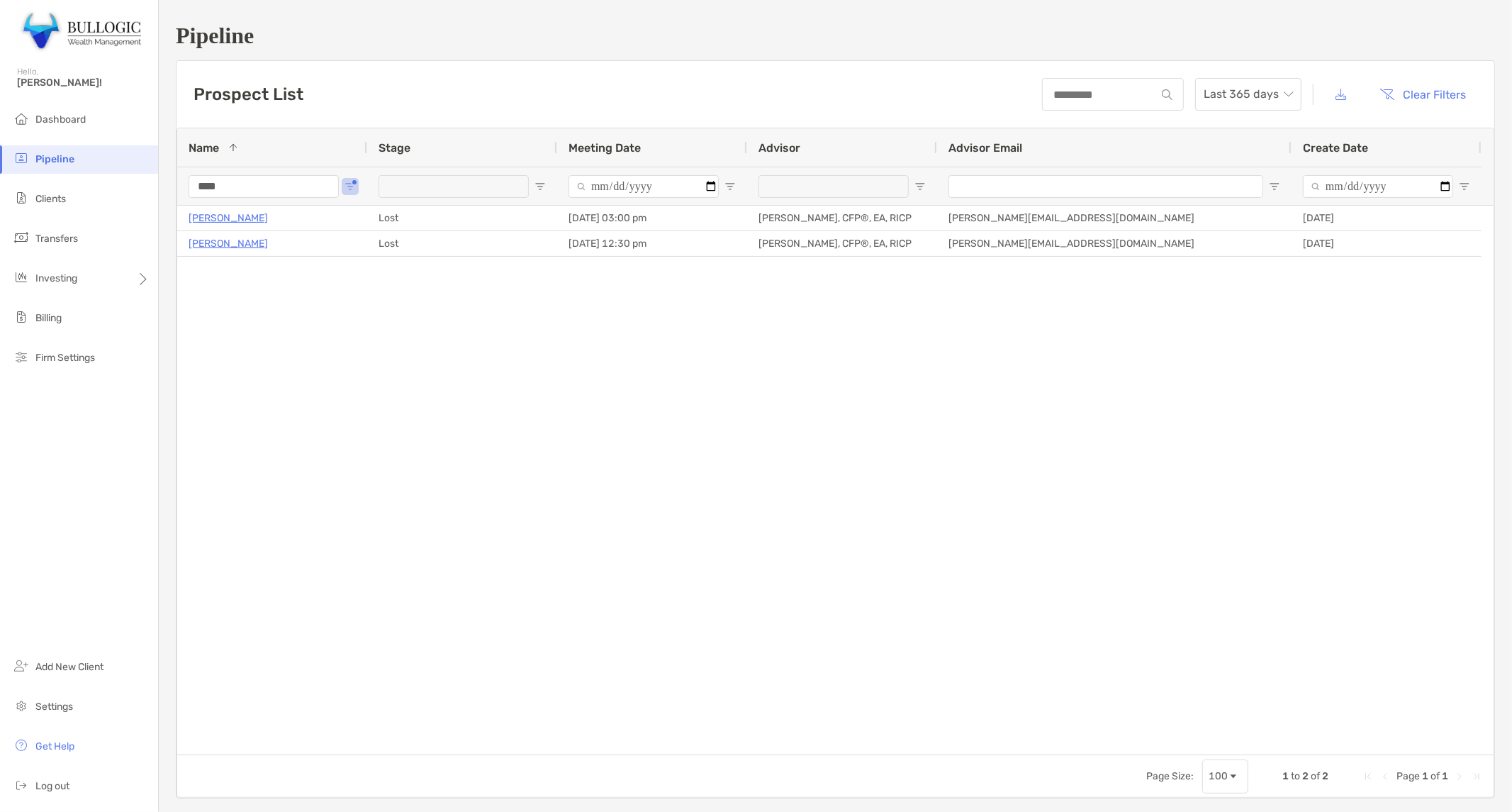
click at [224, 181] on input "****" at bounding box center [264, 187] width 151 height 23
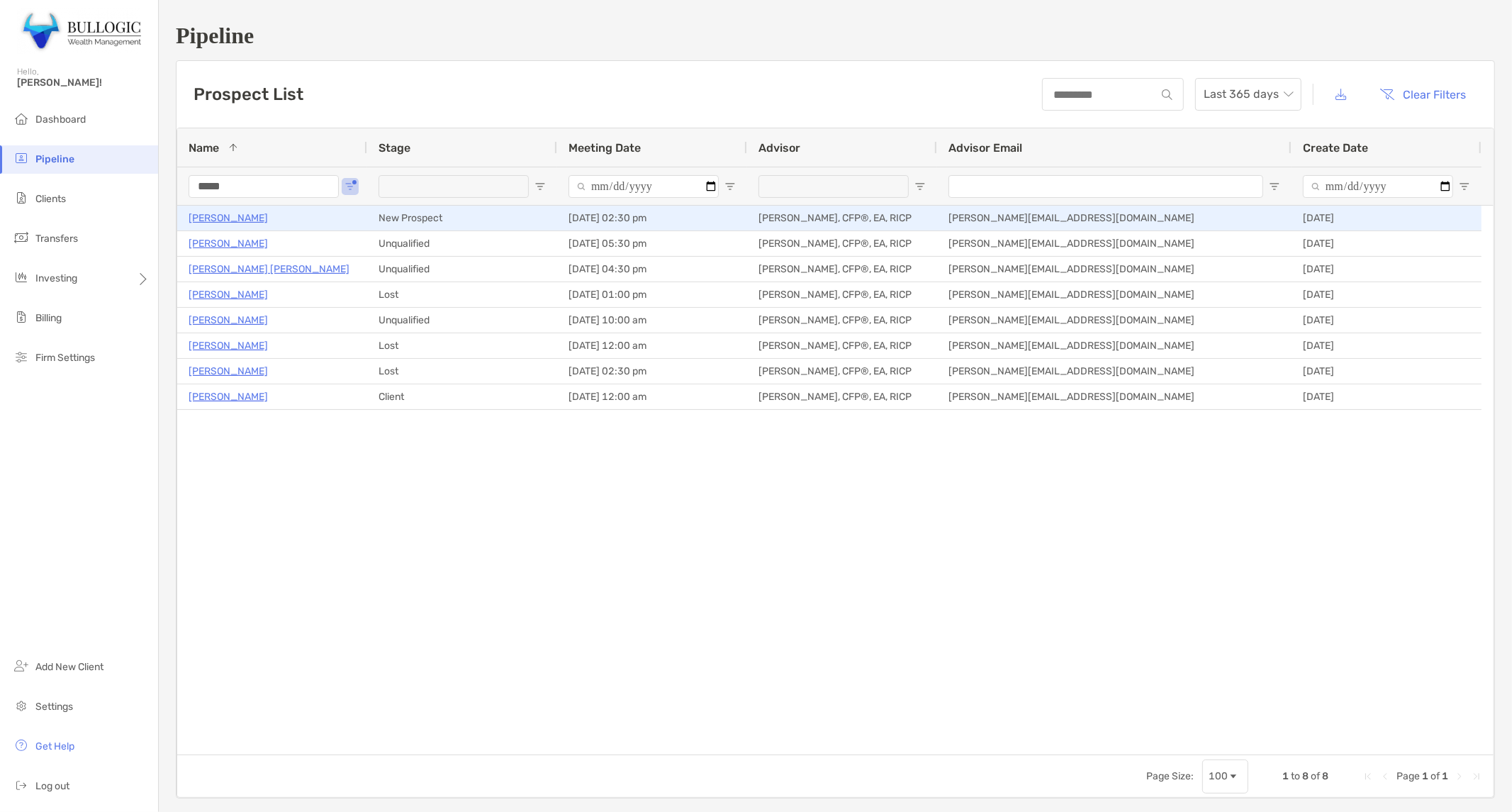
type input "*****"
click at [232, 215] on p "[PERSON_NAME]" at bounding box center [229, 218] width 80 height 18
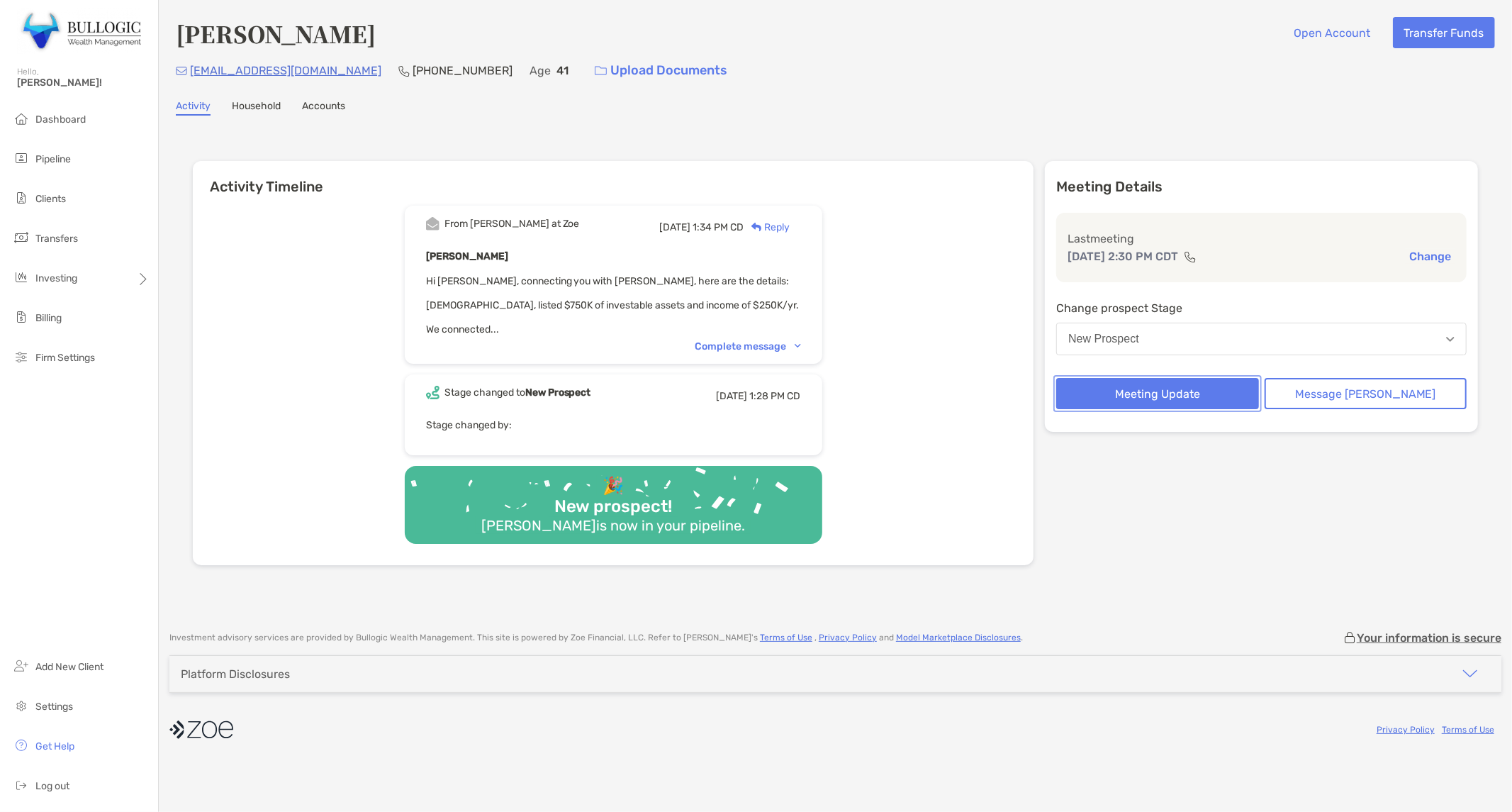
click at [1223, 397] on button "Meeting Update" at bounding box center [1157, 393] width 202 height 31
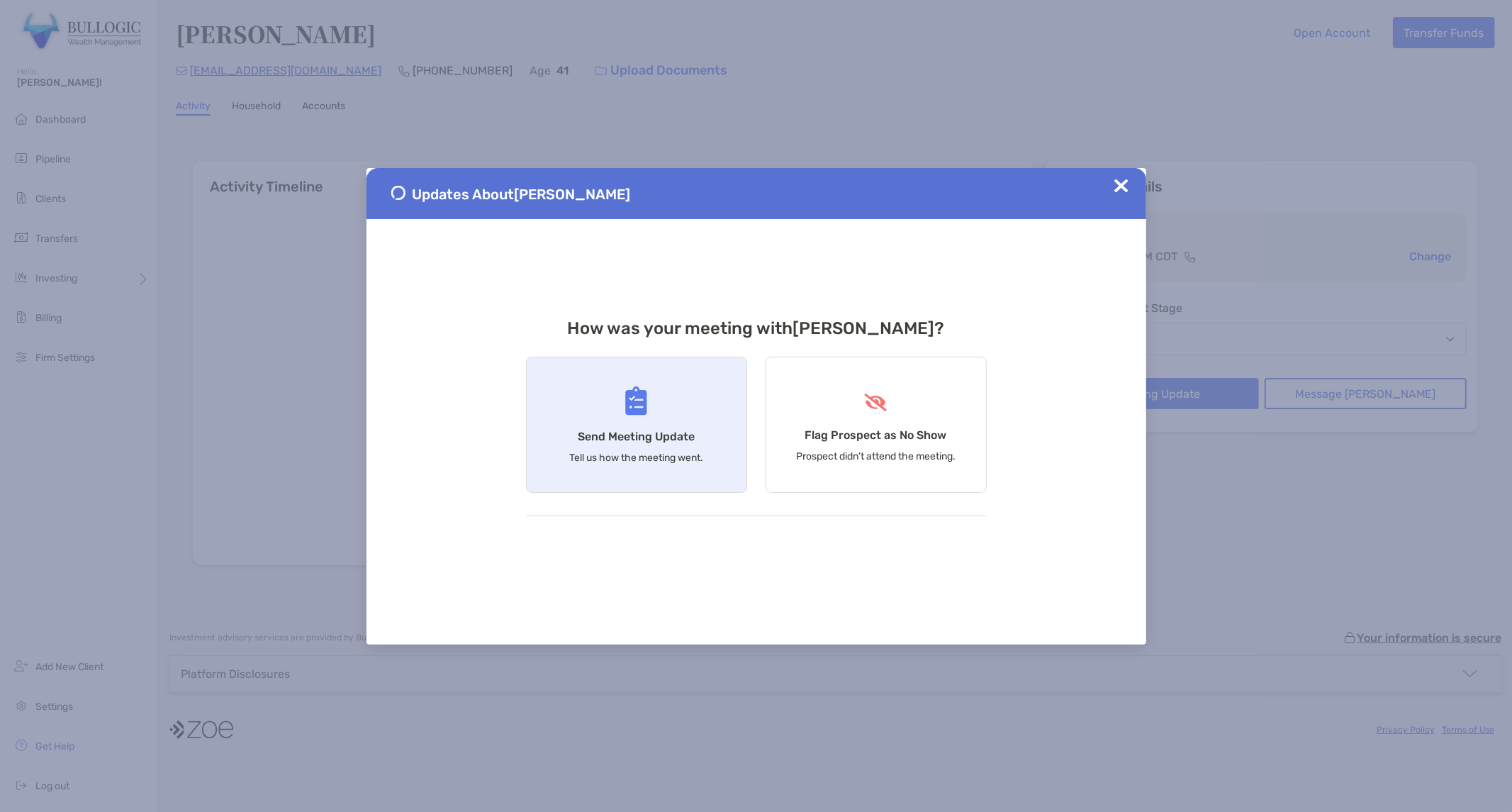
click at [526, 357] on div "Updates About Chris Caras How was your meeting with Chris ? Send Meeting Update…" at bounding box center [757, 407] width 780 height 477
click at [635, 468] on div "Send Meeting Update Tell us how the meeting went." at bounding box center [637, 425] width 222 height 137
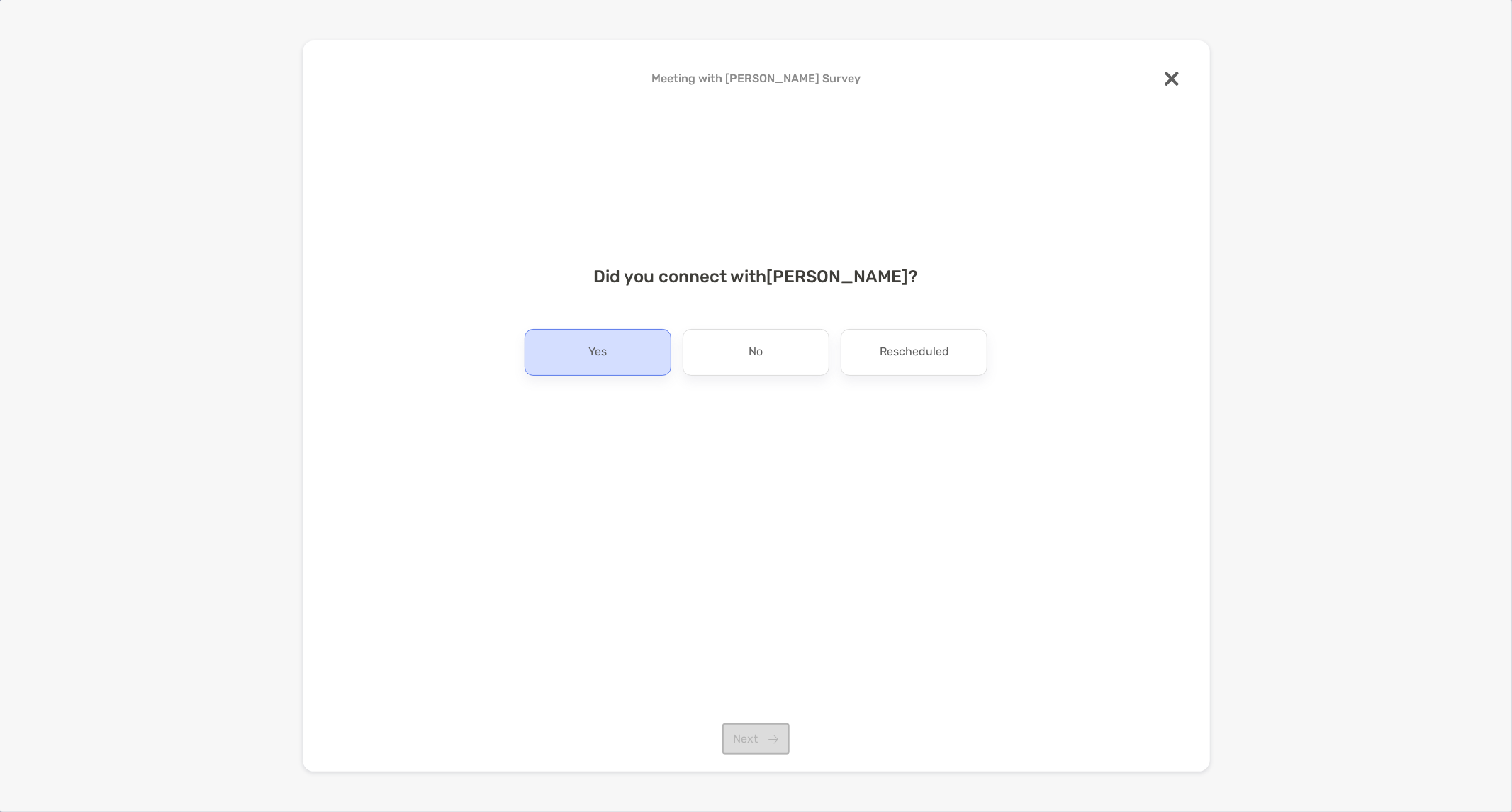
click at [620, 349] on div "Yes" at bounding box center [598, 352] width 147 height 47
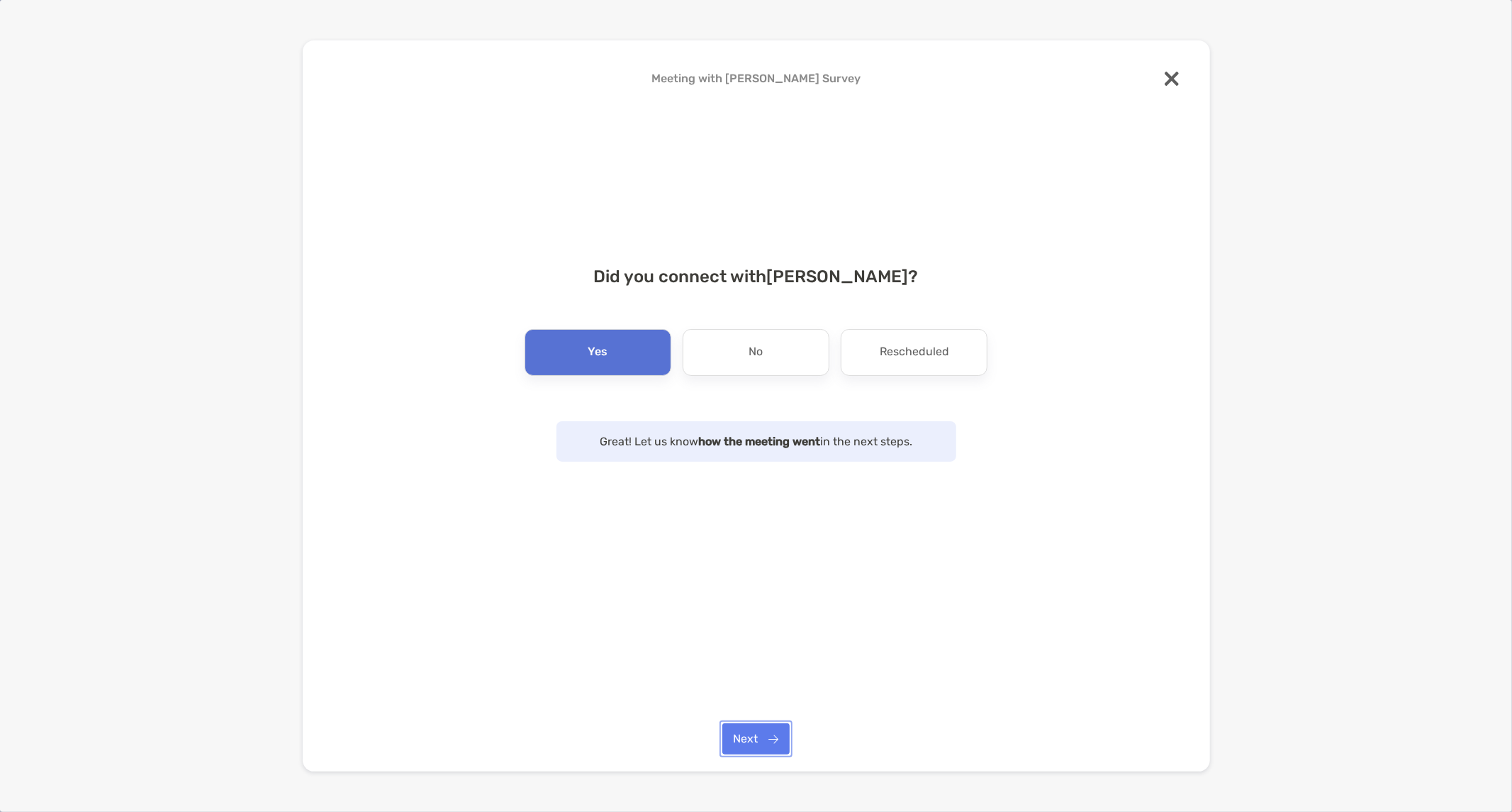
click at [757, 746] on button "Next" at bounding box center [756, 738] width 67 height 31
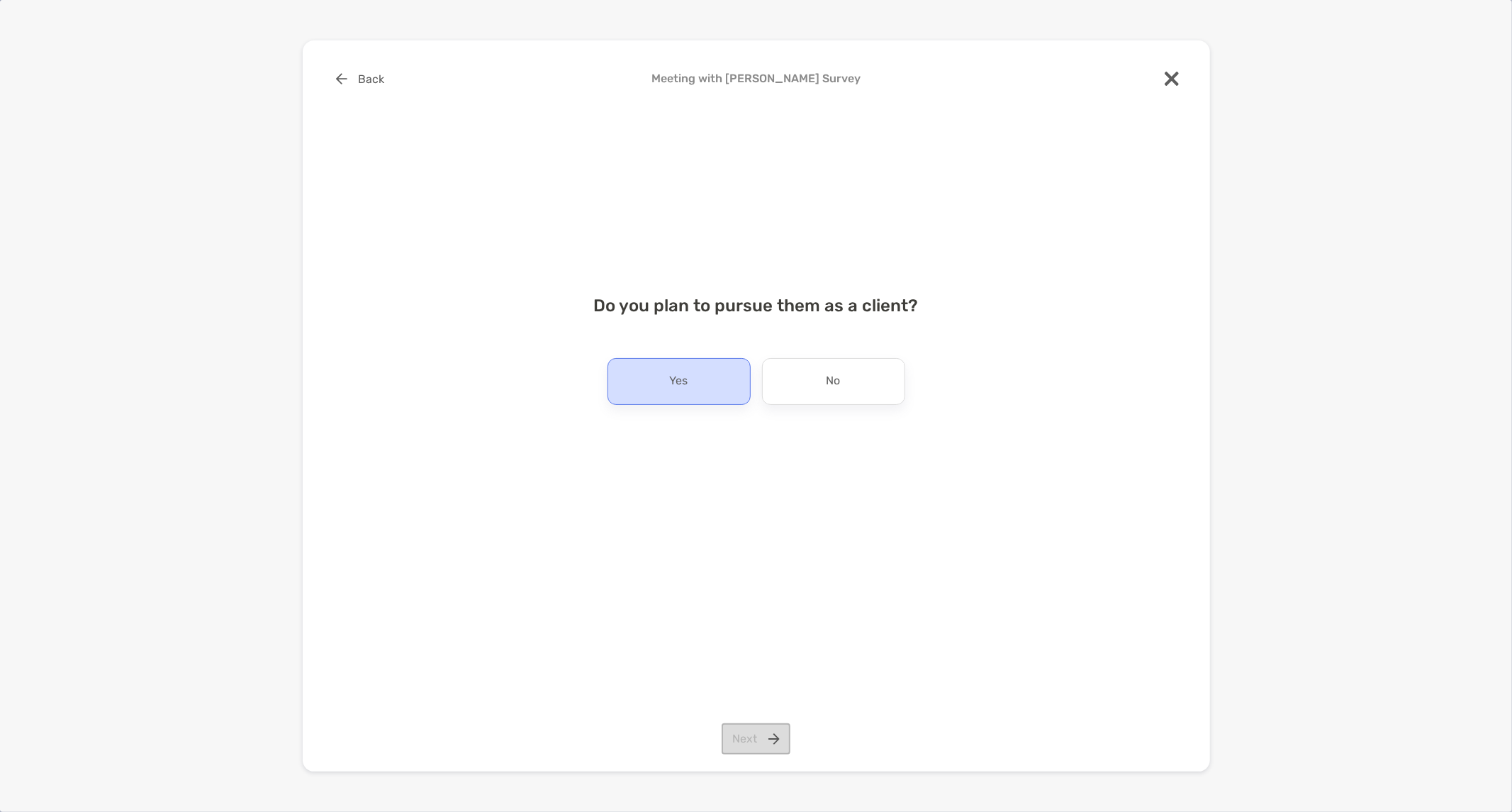
drag, startPoint x: 654, startPoint y: 374, endPoint x: 658, endPoint y: 383, distance: 9.8
click at [654, 383] on div "Yes" at bounding box center [680, 381] width 144 height 47
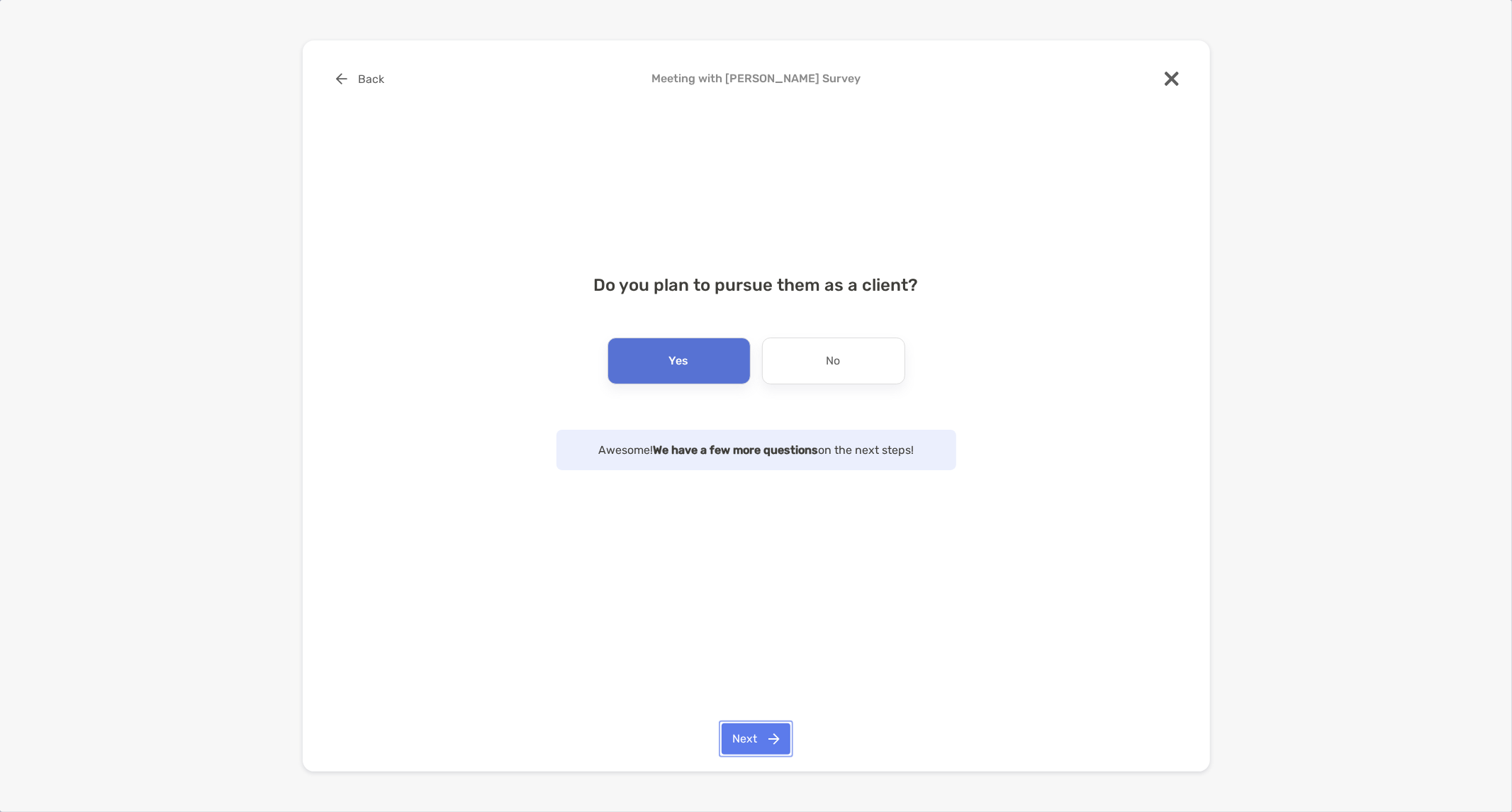
click at [730, 742] on button "Next" at bounding box center [756, 738] width 69 height 31
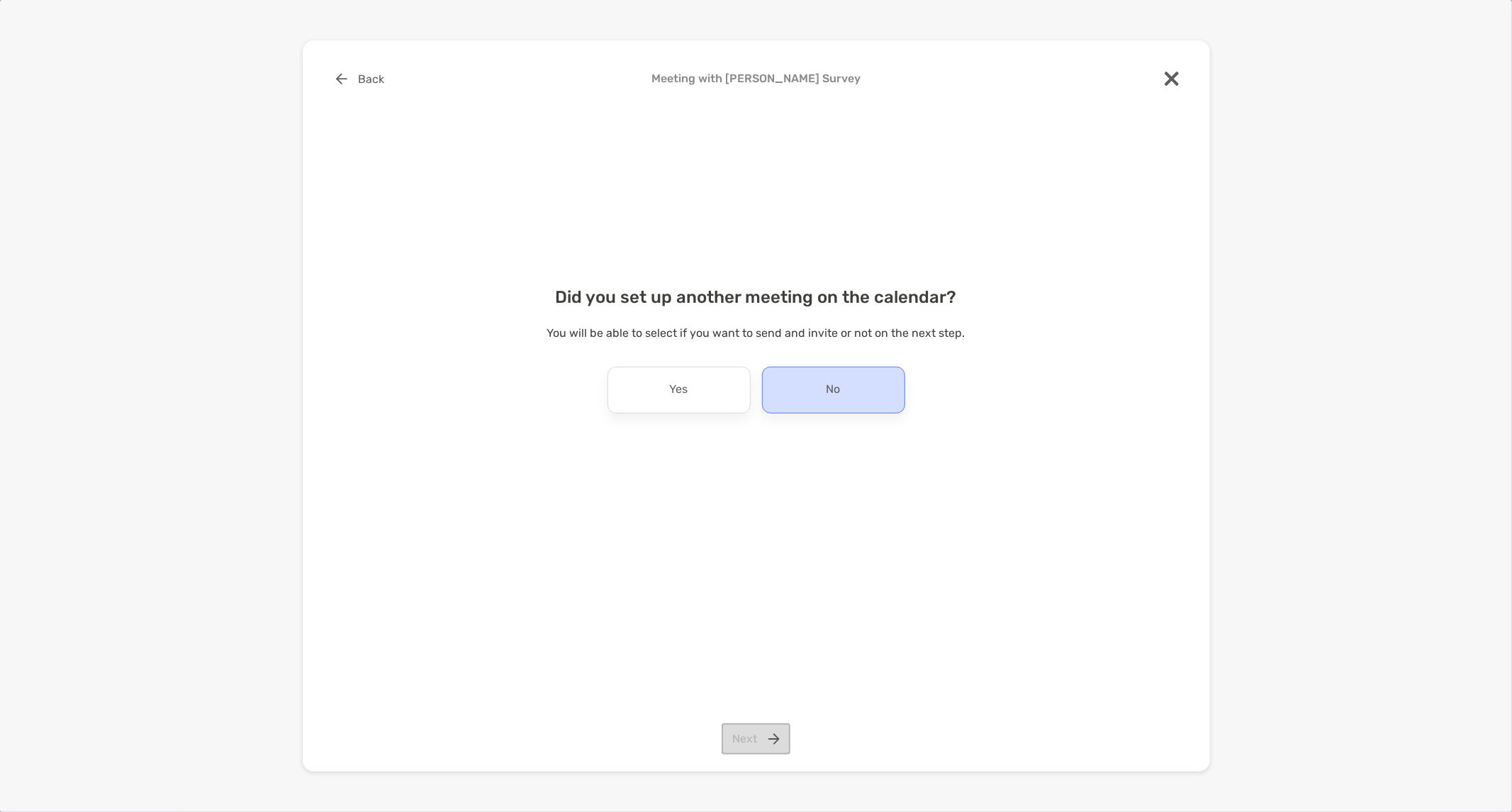
click at [820, 394] on div "No" at bounding box center [834, 390] width 144 height 47
click at [755, 748] on button "Next" at bounding box center [756, 738] width 69 height 31
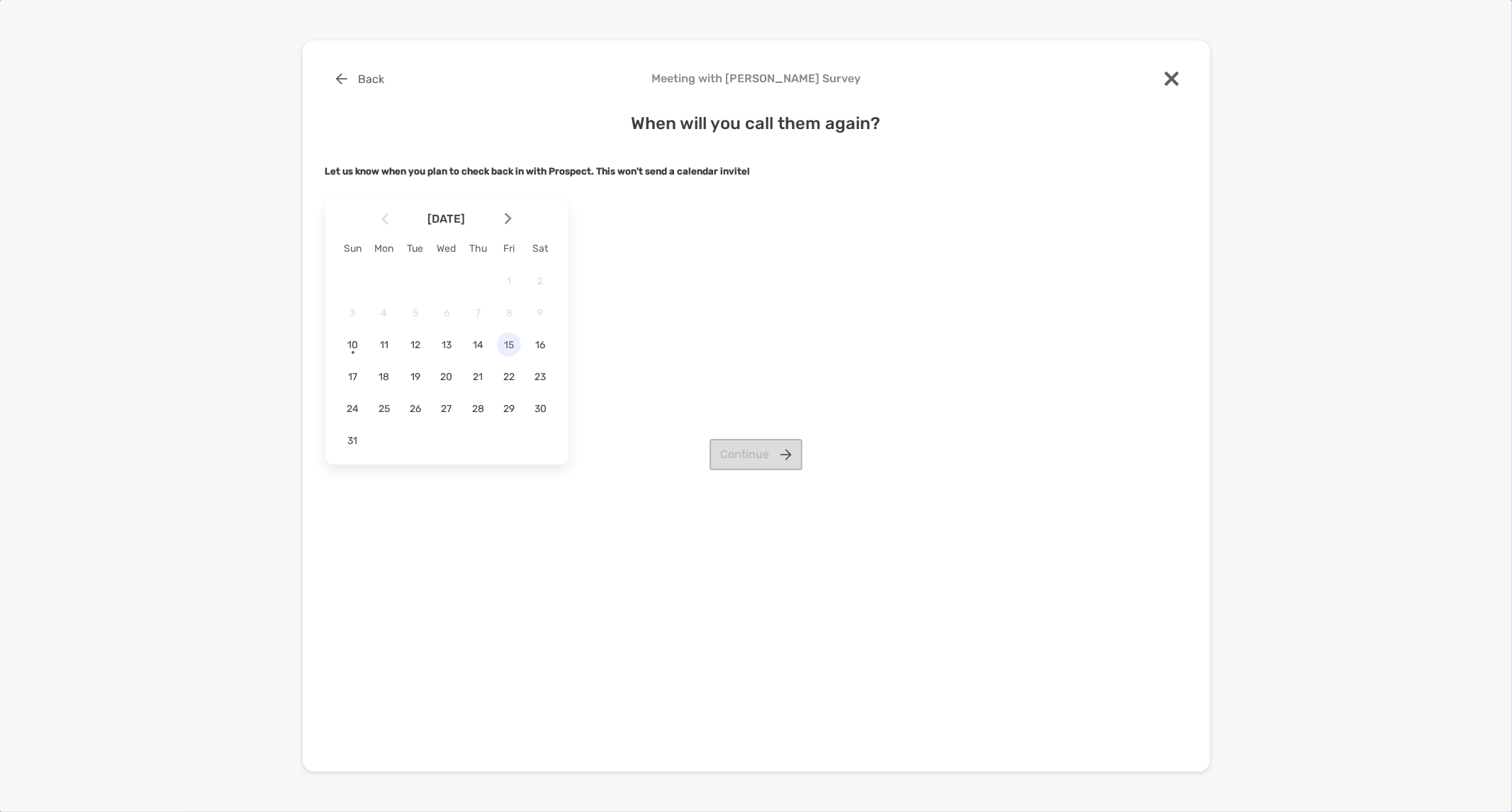
click at [518, 345] on span "15" at bounding box center [509, 345] width 24 height 12
drag, startPoint x: 718, startPoint y: 445, endPoint x: 718, endPoint y: 454, distance: 9.0
click at [718, 454] on button "Continue" at bounding box center [756, 454] width 93 height 31
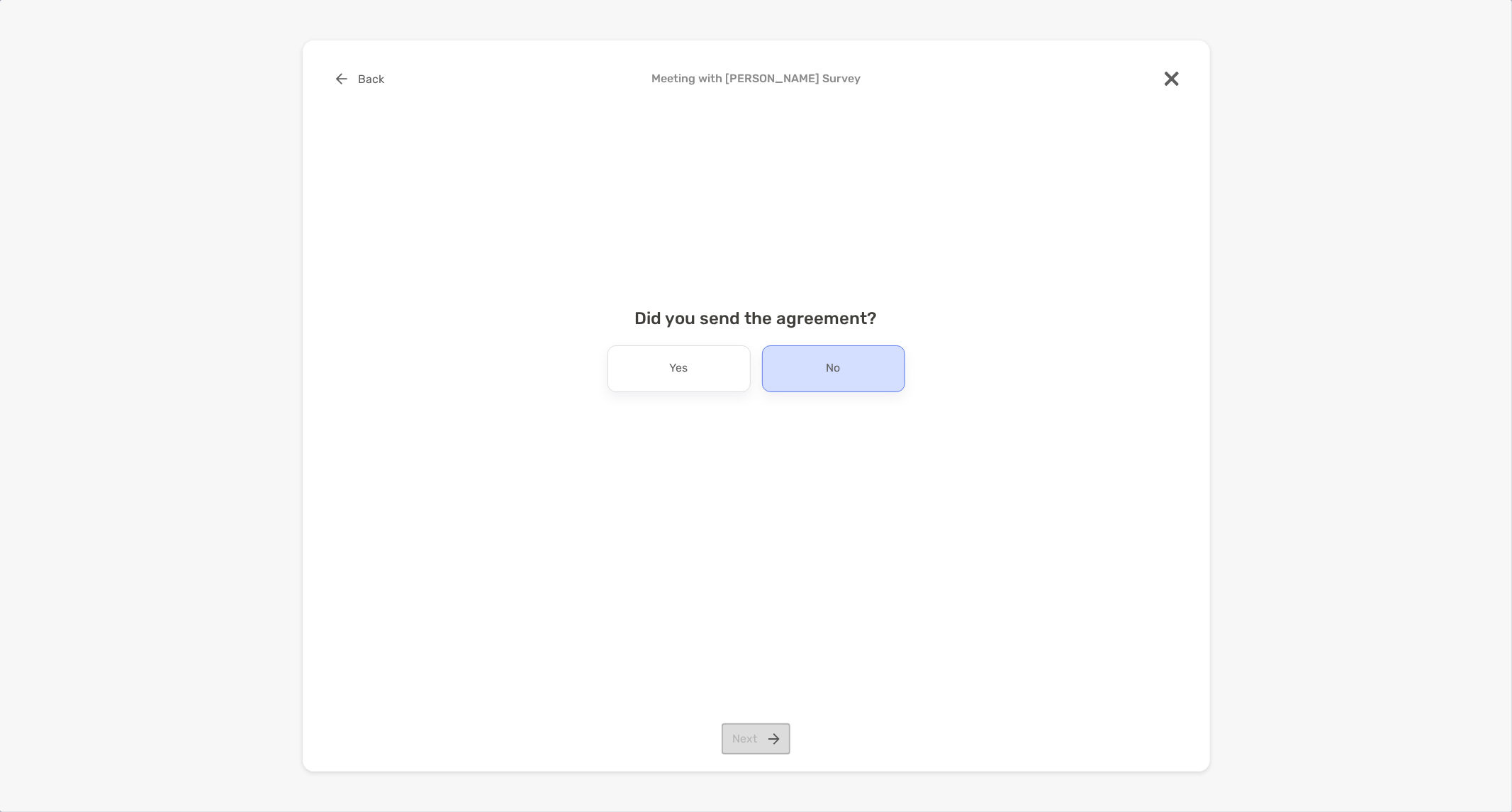
click at [778, 374] on div "No" at bounding box center [834, 369] width 144 height 47
click at [739, 742] on button "Next" at bounding box center [756, 738] width 69 height 31
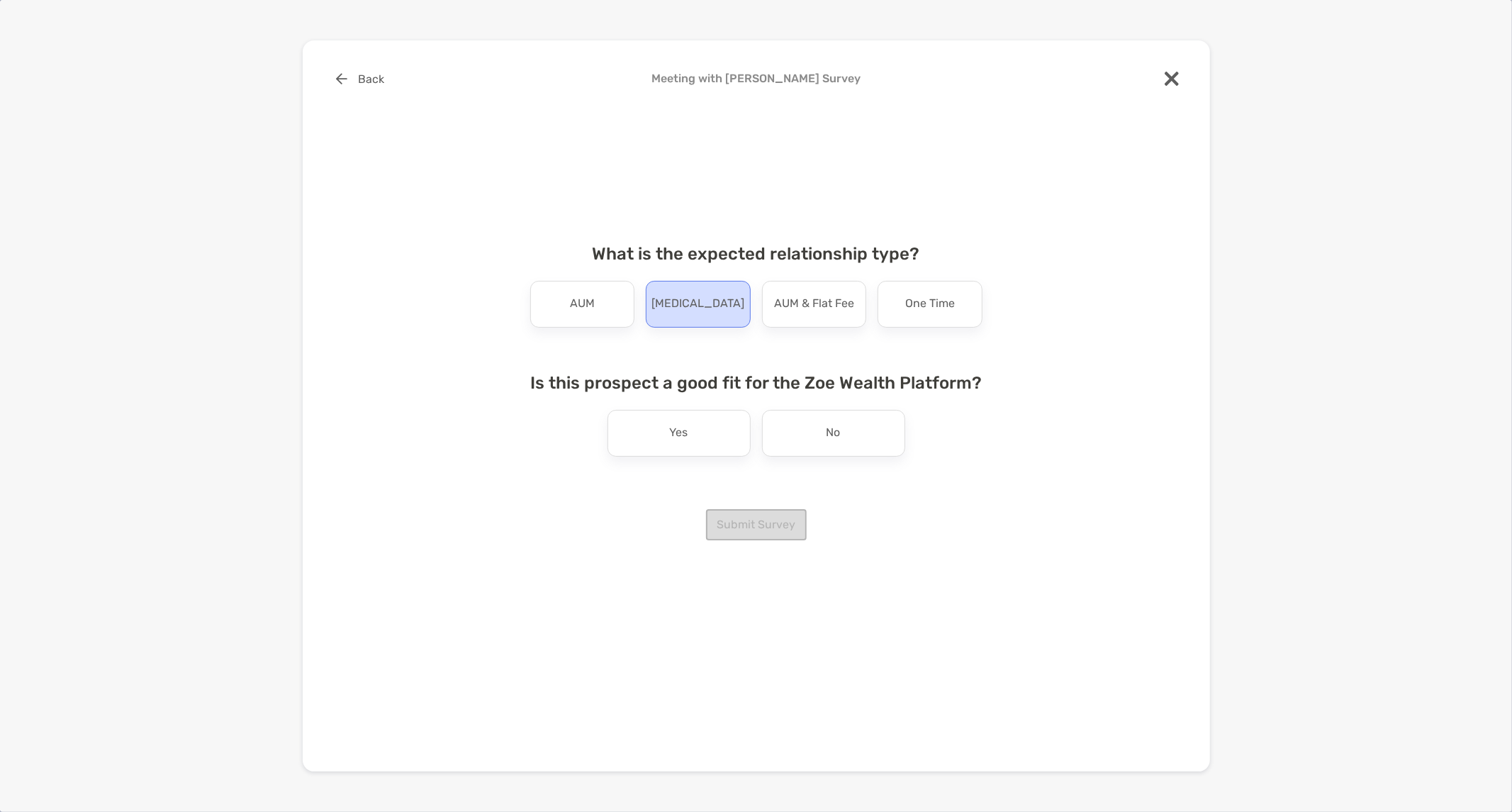
click at [721, 294] on div "Retainer" at bounding box center [698, 304] width 105 height 47
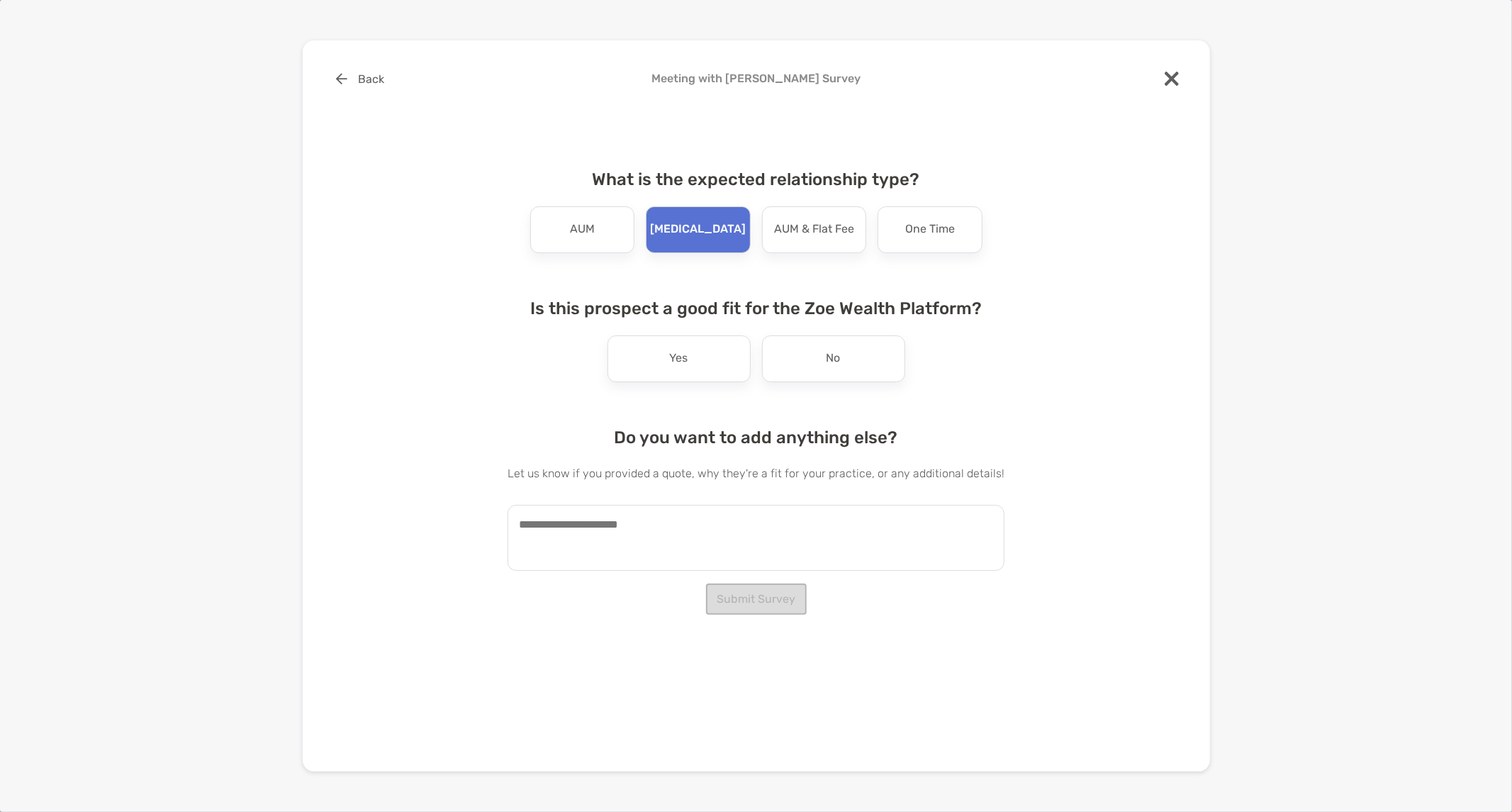
click at [747, 534] on textarea at bounding box center [756, 538] width 497 height 66
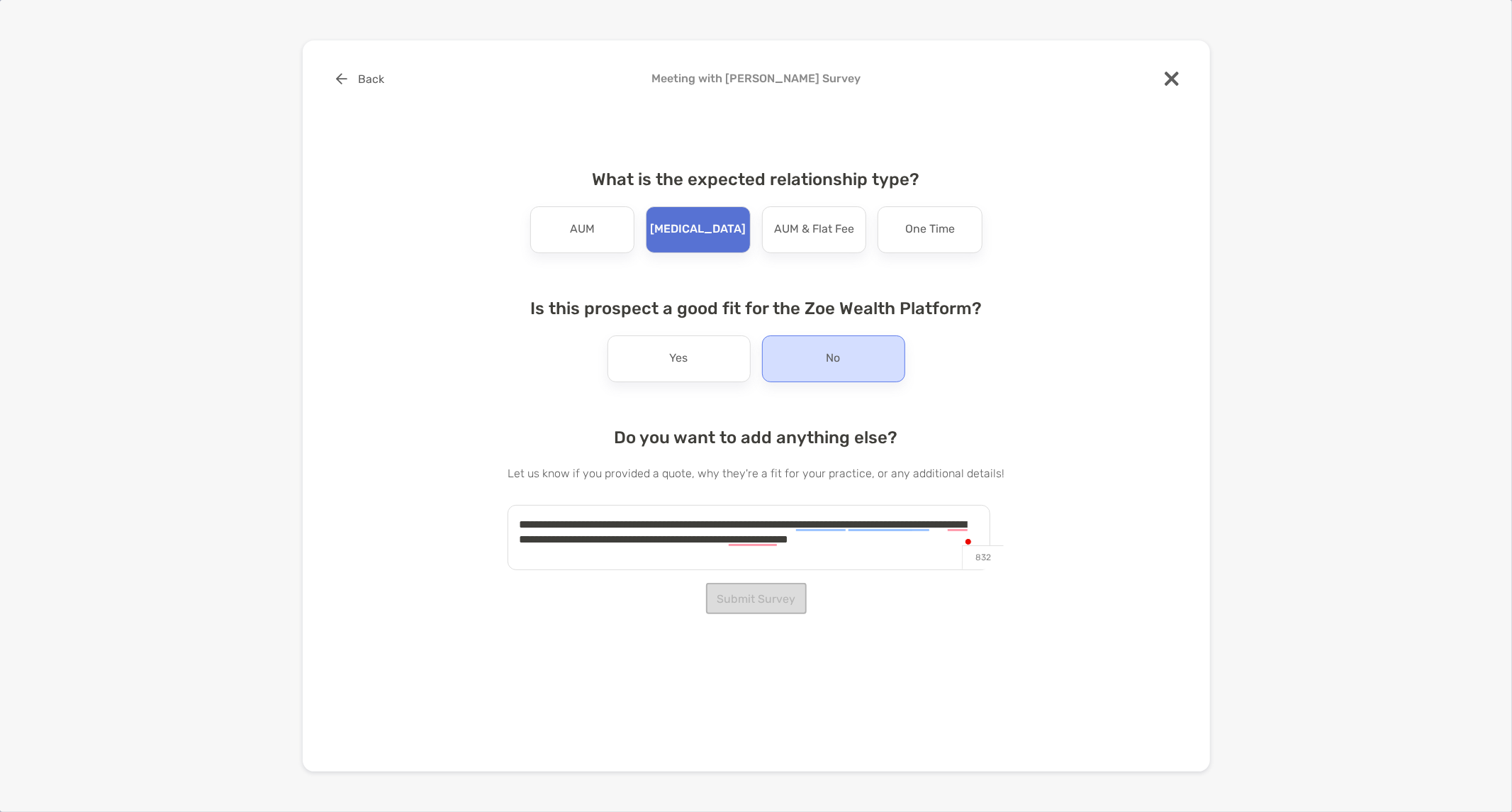
type textarea "**********"
click at [809, 363] on div "No" at bounding box center [834, 358] width 144 height 47
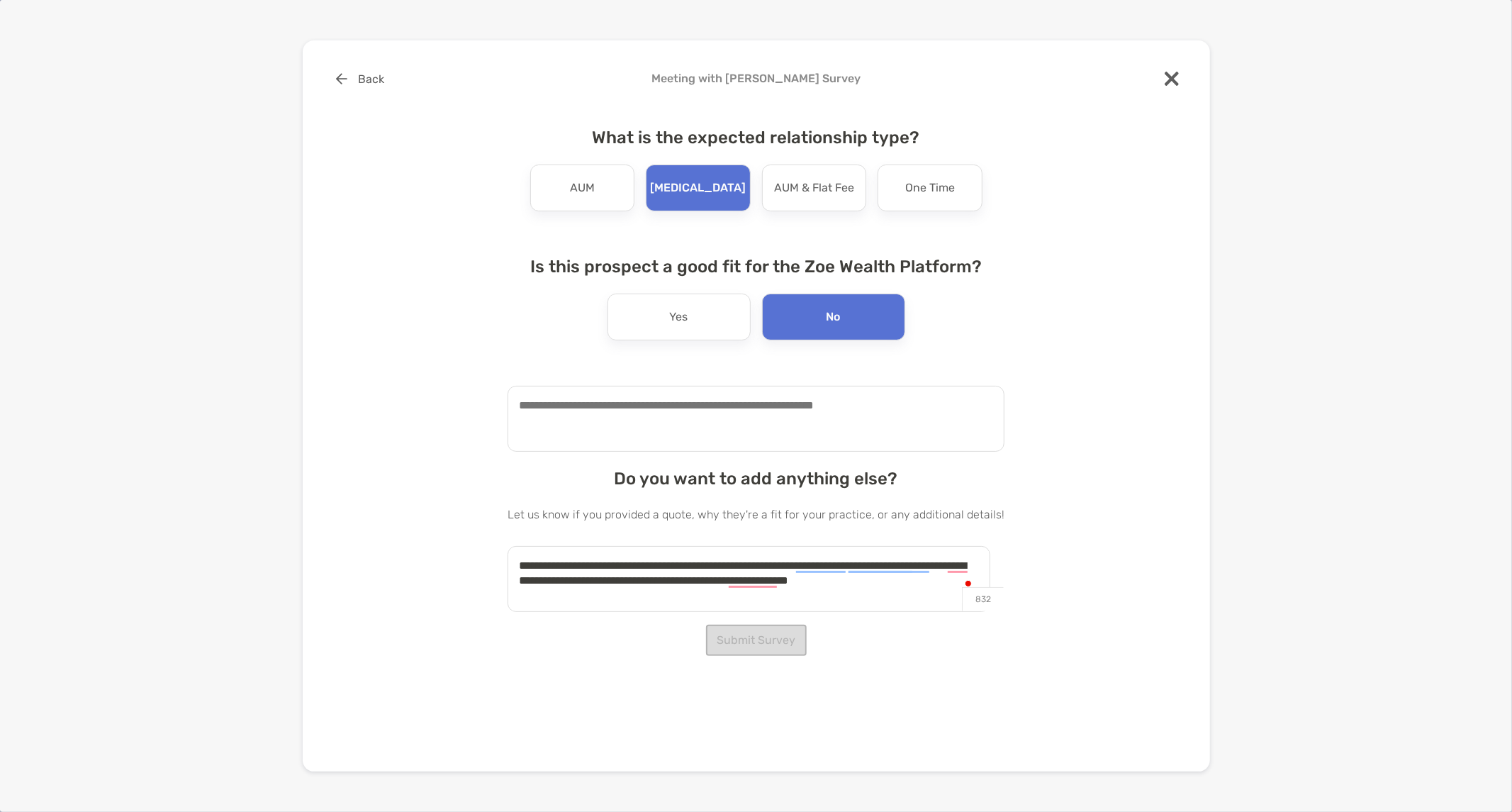
click at [791, 416] on textarea at bounding box center [756, 418] width 497 height 66
type textarea "**********"
click at [757, 660] on div "**********" at bounding box center [757, 406] width 908 height 731
click at [760, 646] on button "Submit Survey" at bounding box center [757, 640] width 101 height 31
